Goal: Find specific page/section: Find specific page/section

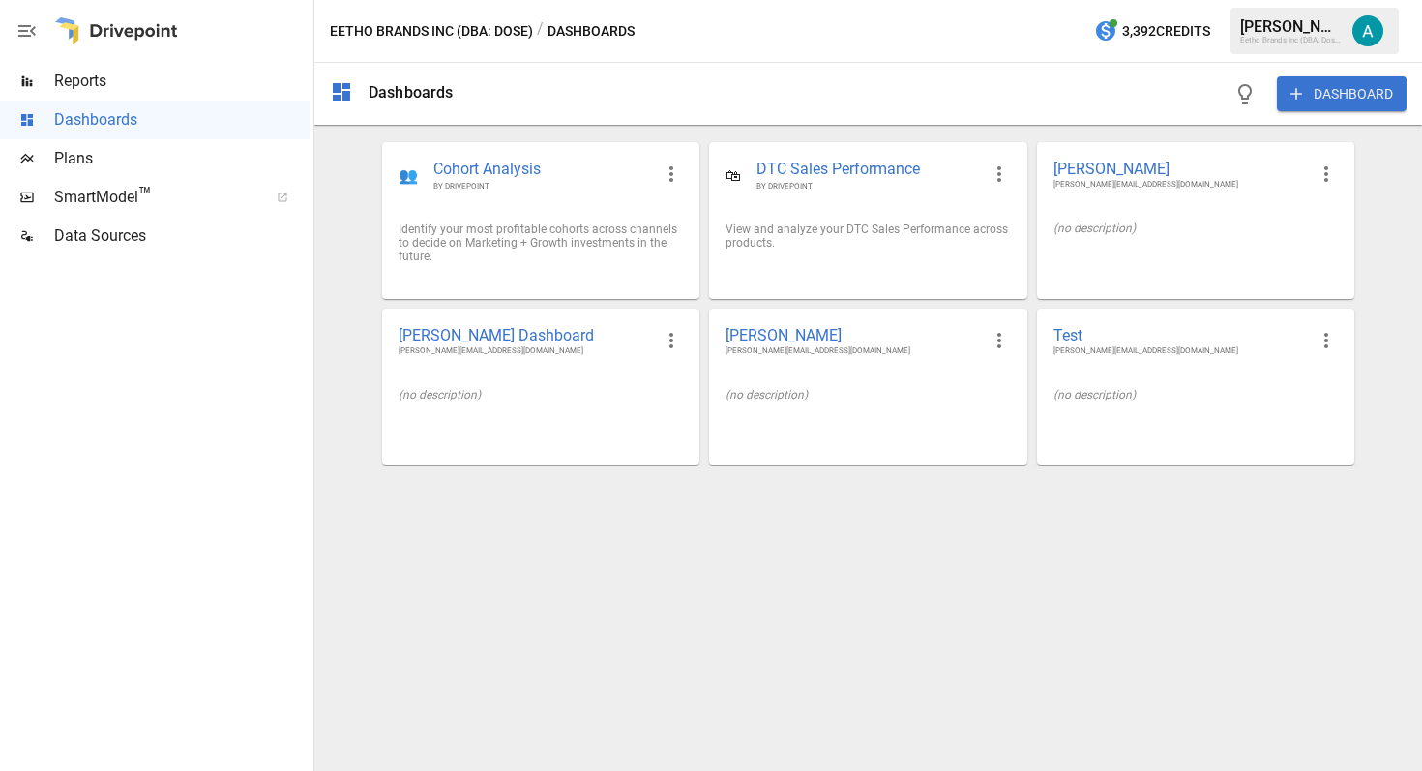
click at [207, 91] on span "Reports" at bounding box center [181, 81] width 255 height 23
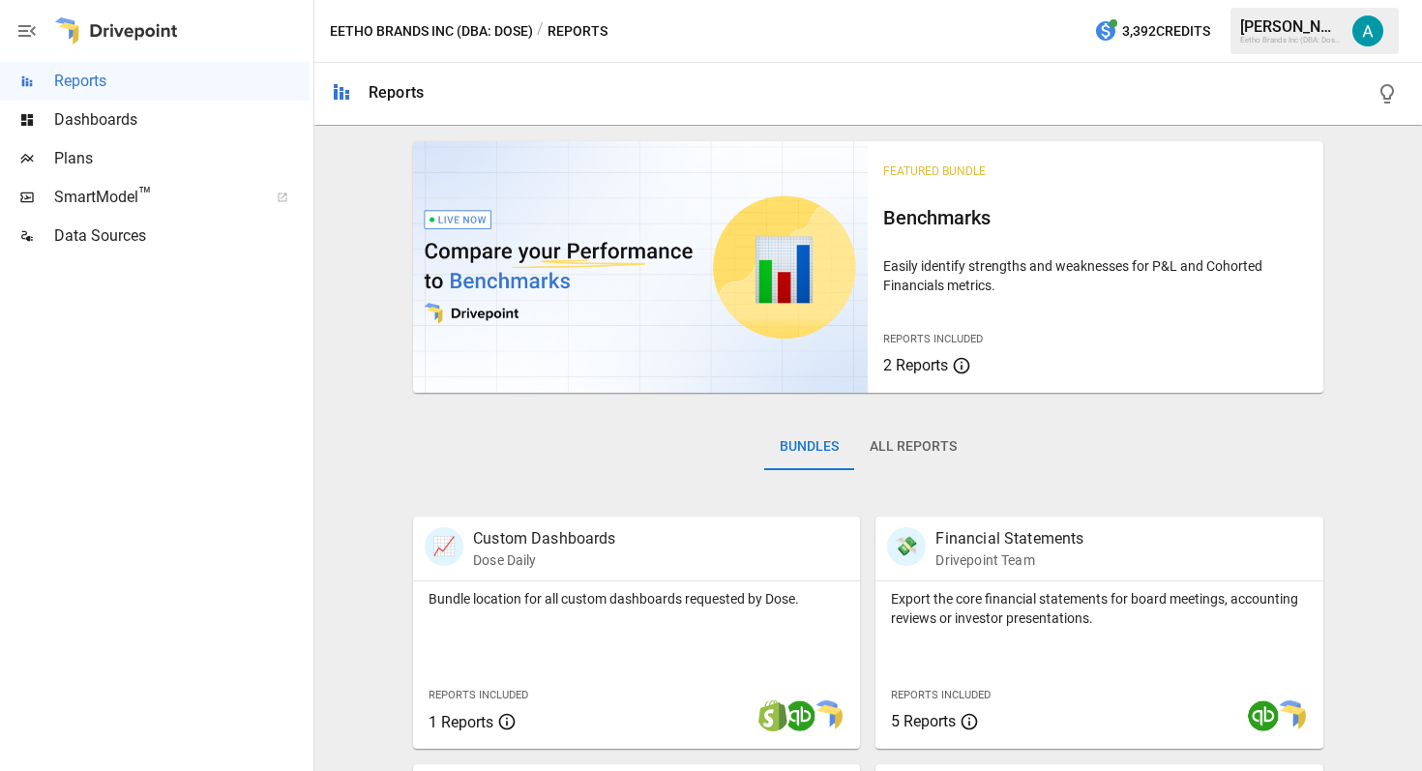
click at [211, 166] on span "Plans" at bounding box center [181, 158] width 255 height 23
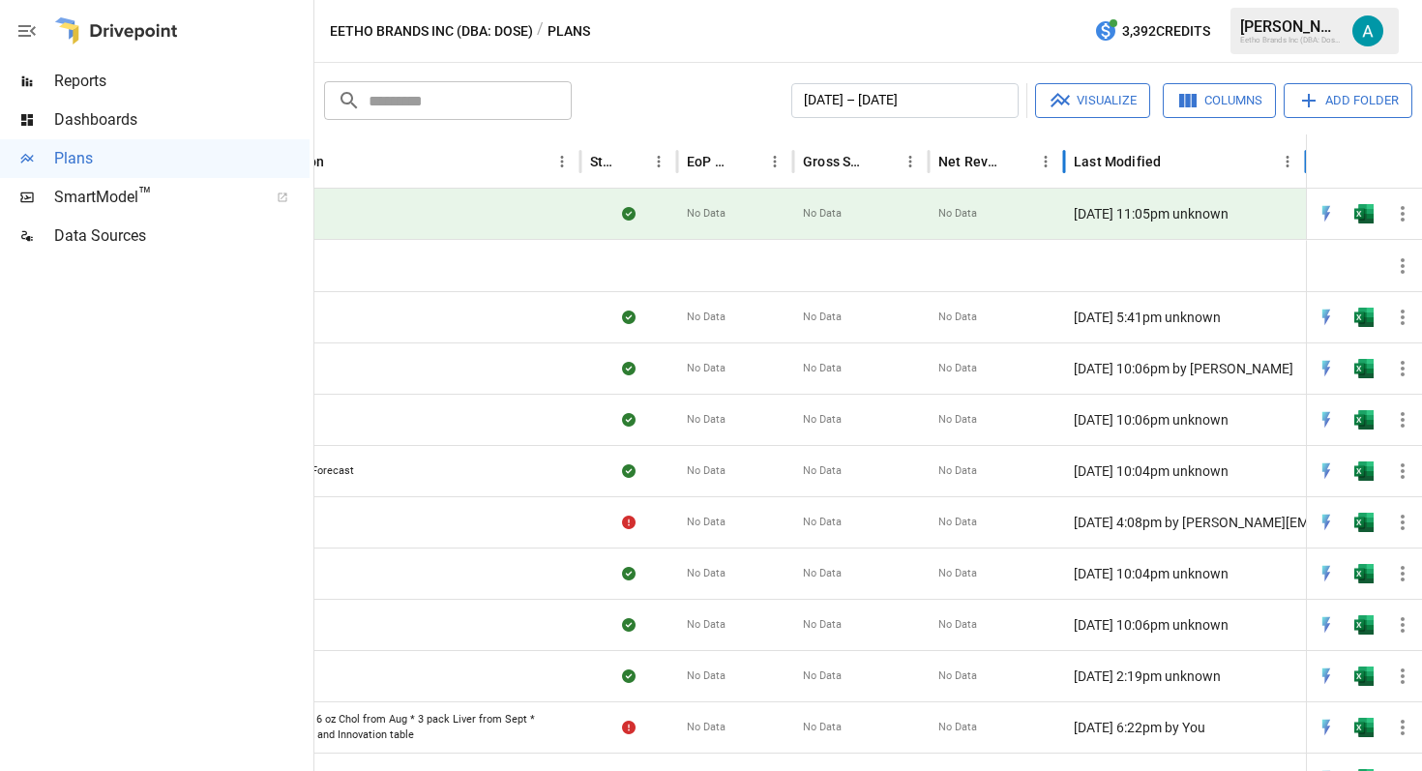
click at [1154, 173] on div "Last Modified" at bounding box center [1174, 160] width 200 height 53
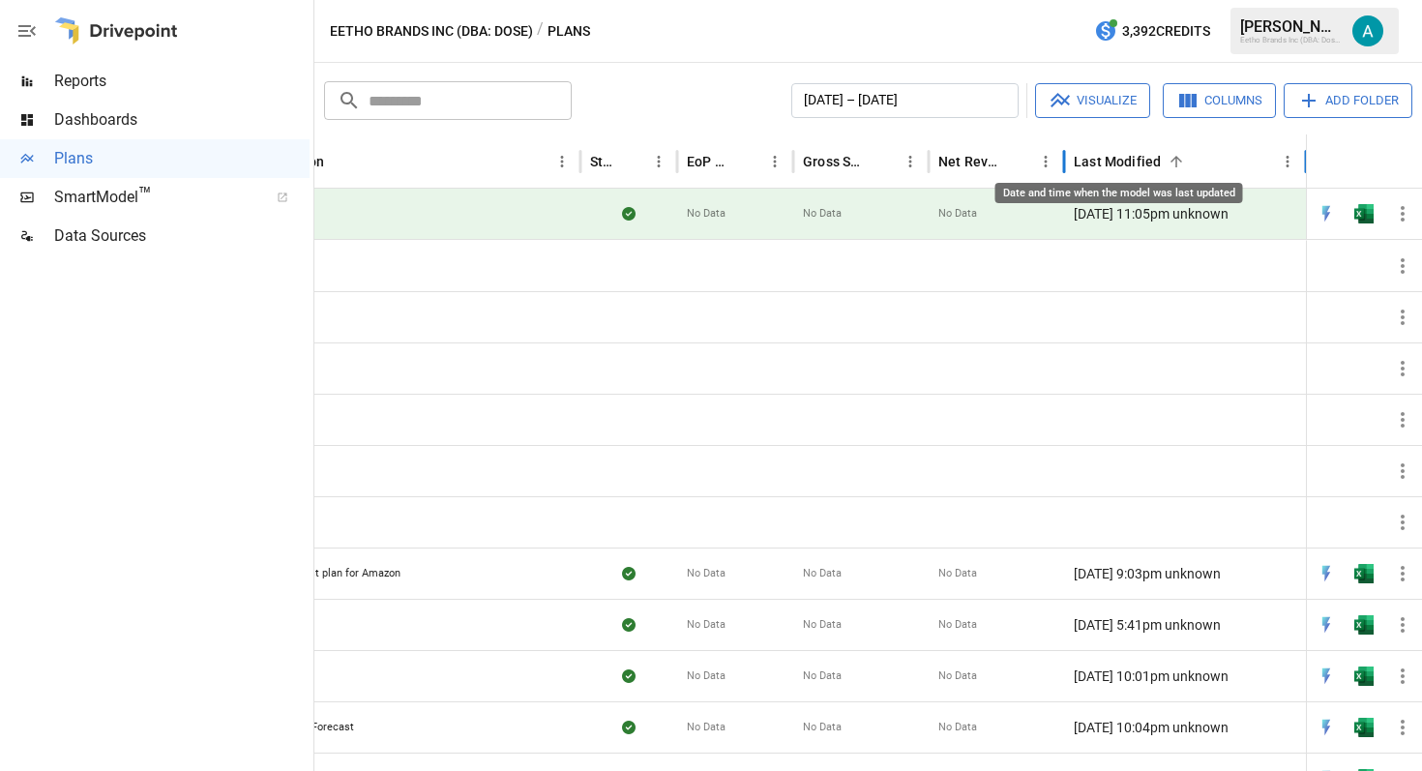
click at [1157, 164] on div "Last Modified" at bounding box center [1117, 161] width 87 height 15
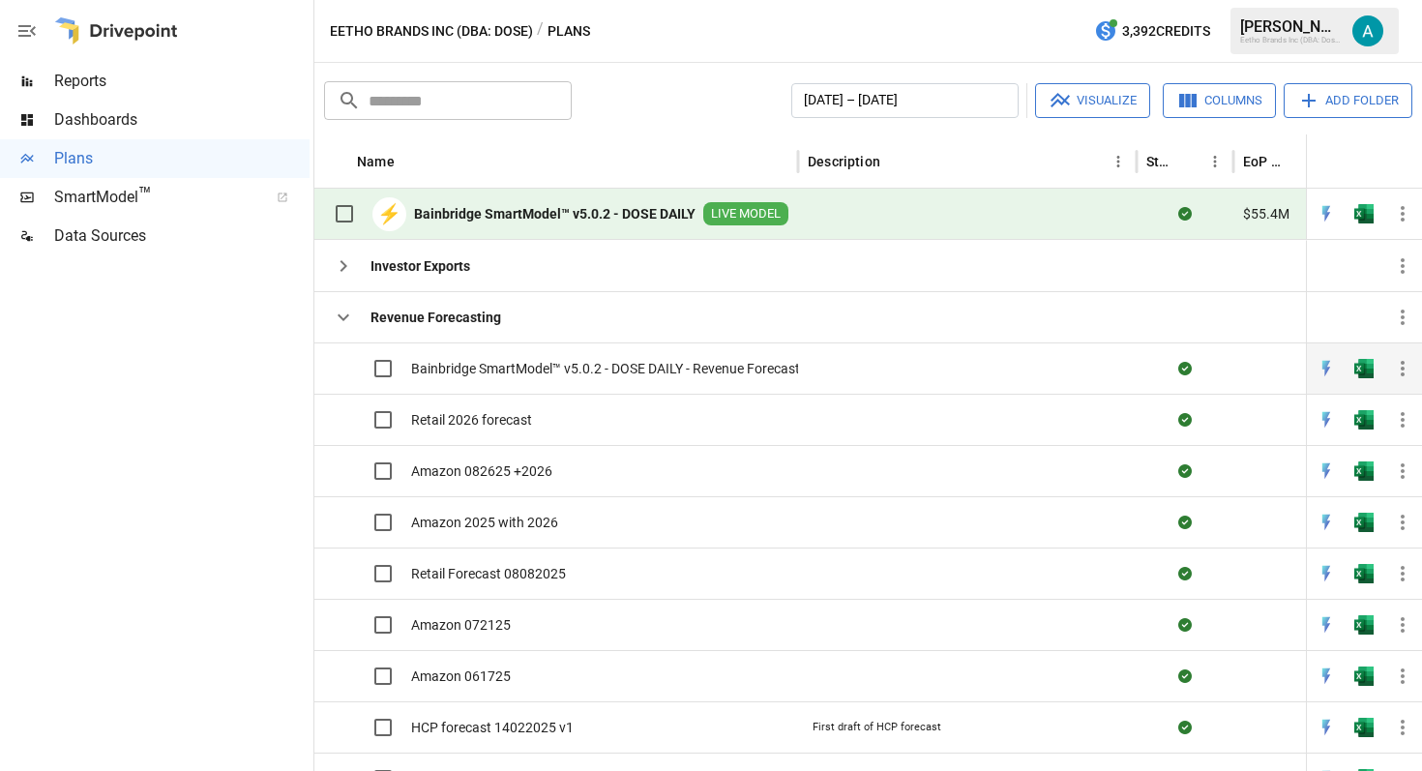
click at [873, 365] on div at bounding box center [967, 367] width 339 height 51
click at [755, 366] on span "Bainbridge SmartModel™ v5.0.2 - DOSE DAILY - Revenue Forecast" at bounding box center [605, 368] width 389 height 19
click at [1318, 25] on div "[PERSON_NAME]" at bounding box center [1290, 26] width 101 height 18
click at [1363, 35] on img "Alex Hatz" at bounding box center [1368, 30] width 31 height 31
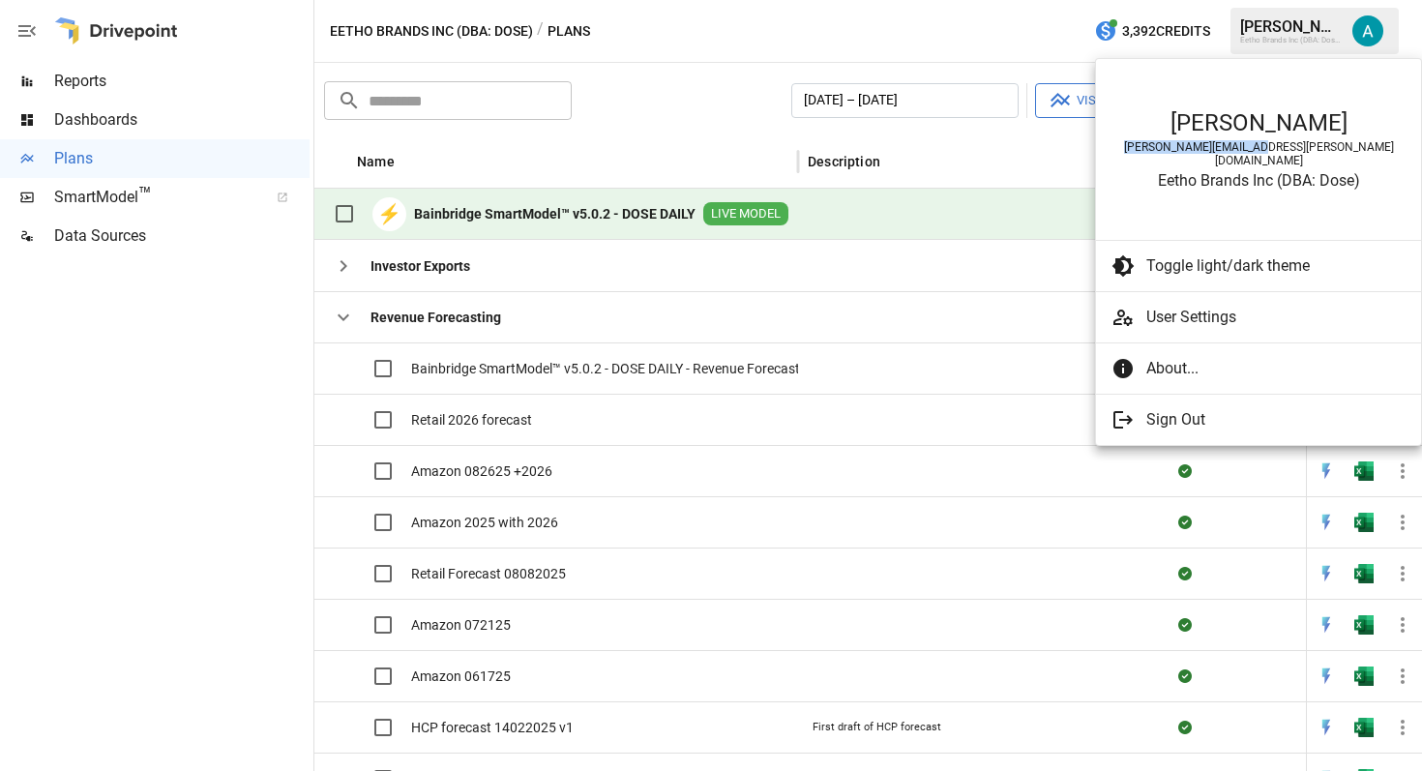
drag, startPoint x: 1317, startPoint y: 149, endPoint x: 1182, endPoint y: 149, distance: 134.5
click at [1182, 149] on div "[PERSON_NAME][EMAIL_ADDRESS][PERSON_NAME][DOMAIN_NAME]" at bounding box center [1258, 153] width 286 height 27
click at [641, 372] on div at bounding box center [711, 385] width 1422 height 771
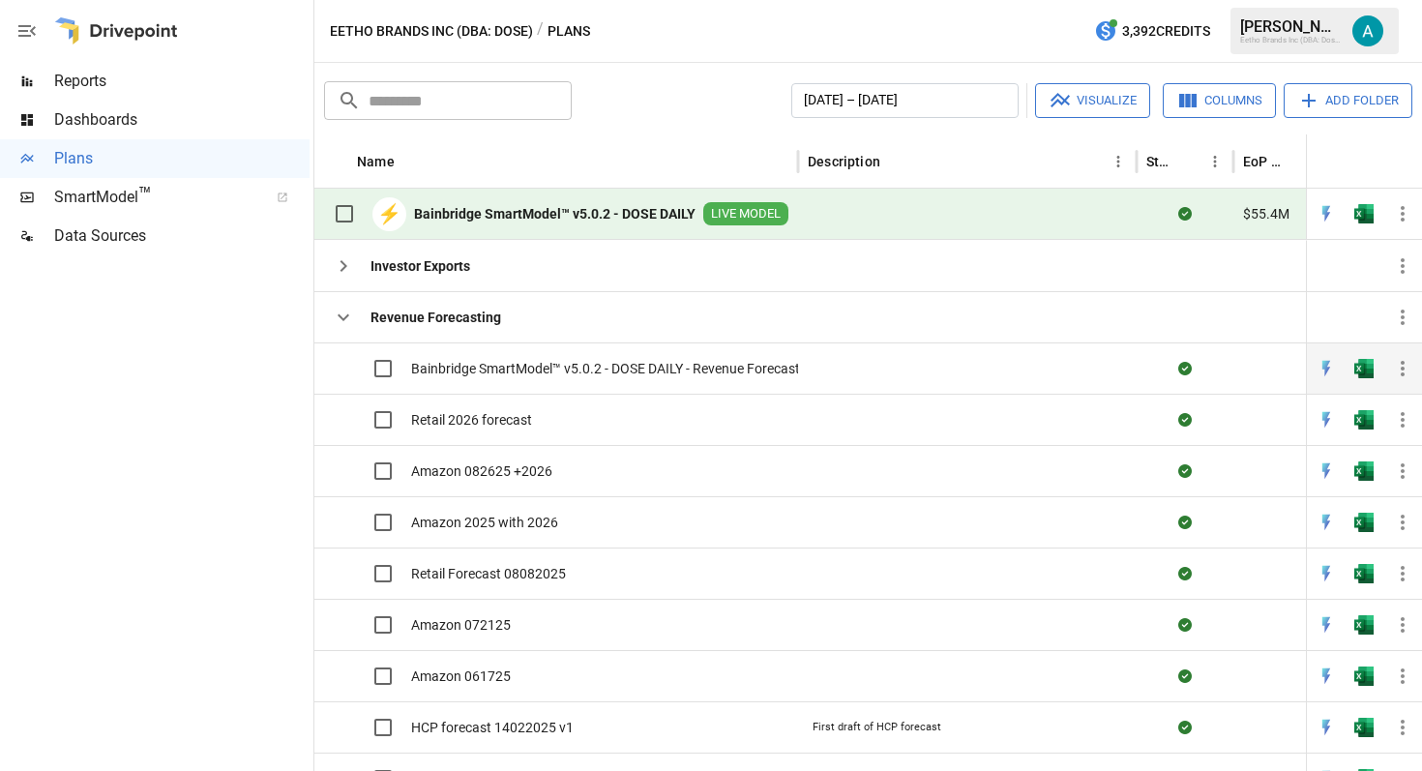
click at [599, 372] on span "Bainbridge SmartModel™ v5.0.2 - DOSE DAILY - Revenue Forecast" at bounding box center [605, 368] width 389 height 19
